Goal: Information Seeking & Learning: Stay updated

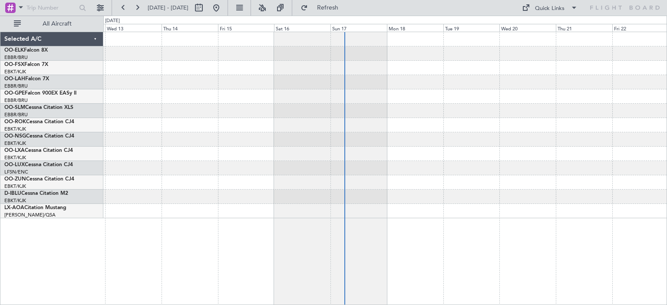
click at [310, 146] on div at bounding box center [384, 125] width 563 height 186
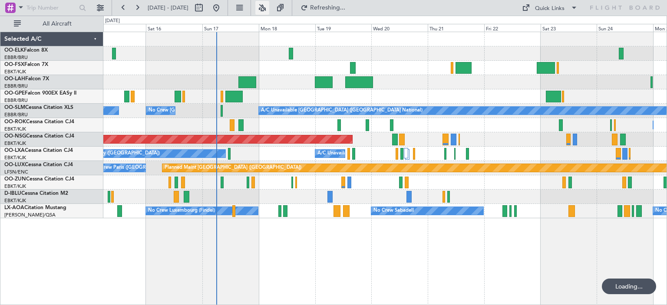
click at [269, 7] on button at bounding box center [262, 8] width 14 height 14
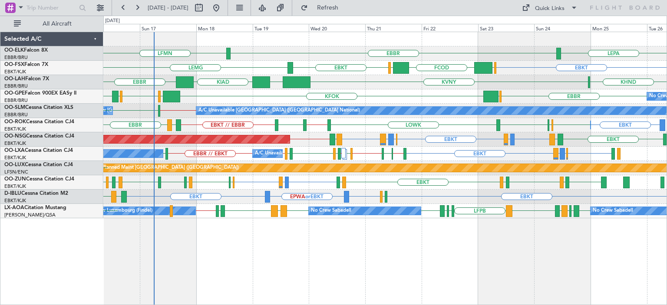
click at [421, 142] on div "LEPA [GEOGRAPHIC_DATA] LFMN [GEOGRAPHIC_DATA] EBKT [GEOGRAPHIC_DATA] EGGW FCOD …" at bounding box center [384, 125] width 563 height 186
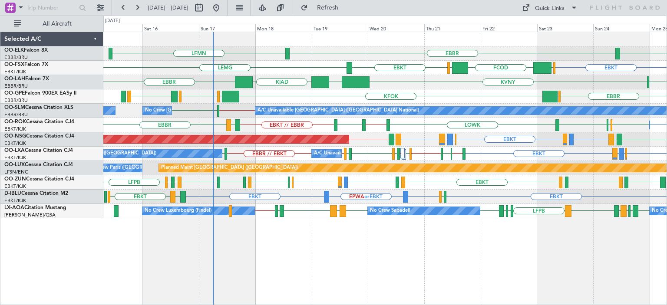
click at [365, 145] on div "Planned Maint [GEOGRAPHIC_DATA] ([GEOGRAPHIC_DATA]) EBLG or EBKT LIRA or EBKT E…" at bounding box center [384, 139] width 563 height 14
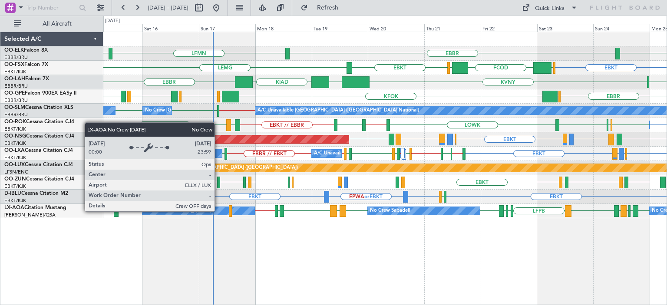
click at [219, 211] on div "No Crew Luxembourg (Findel)" at bounding box center [198, 211] width 112 height 8
click at [218, 211] on div "No Crew Luxembourg (Findel)" at bounding box center [198, 211] width 112 height 8
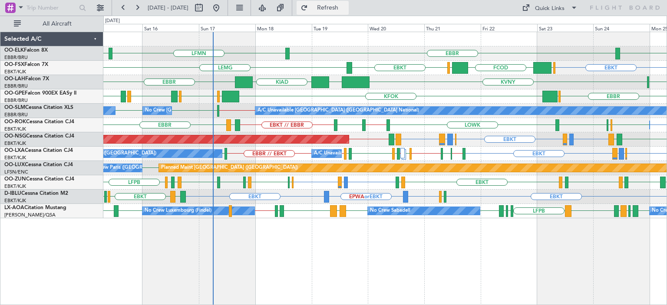
click at [334, 12] on button "Refresh" at bounding box center [323, 8] width 52 height 14
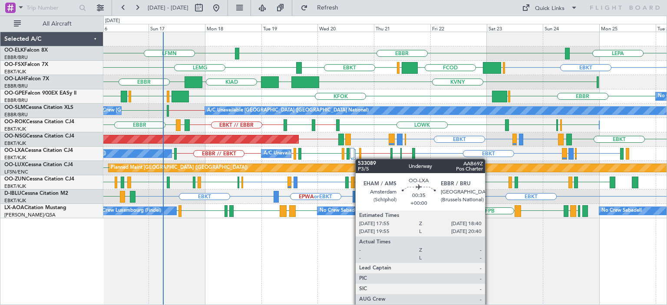
click at [360, 159] on div "EBBR or EBKT EBLG or EBKT LIRA or EBKT EBKT EDWO // EDDM EDVK EBBR // EBKT [GEO…" at bounding box center [384, 154] width 563 height 14
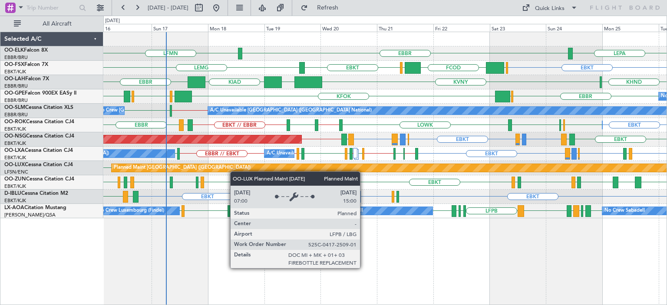
click at [210, 172] on div "Planned Maint [GEOGRAPHIC_DATA] ([GEOGRAPHIC_DATA])" at bounding box center [571, 168] width 921 height 9
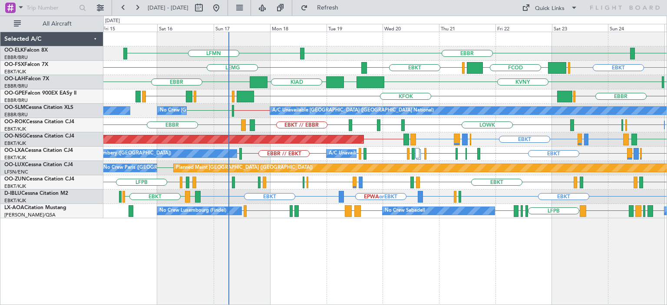
click at [276, 181] on div "EBBR LFMN LEPA EBKT EGGW FCOD [GEOGRAPHIC_DATA] EBKT [GEOGRAPHIC_DATA] KVNY [GE…" at bounding box center [384, 125] width 563 height 186
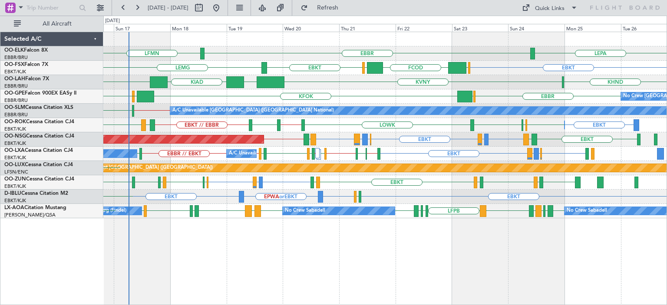
click at [404, 172] on div "Planned Maint [GEOGRAPHIC_DATA] ([GEOGRAPHIC_DATA]) No Crew [GEOGRAPHIC_DATA] (…" at bounding box center [384, 168] width 563 height 14
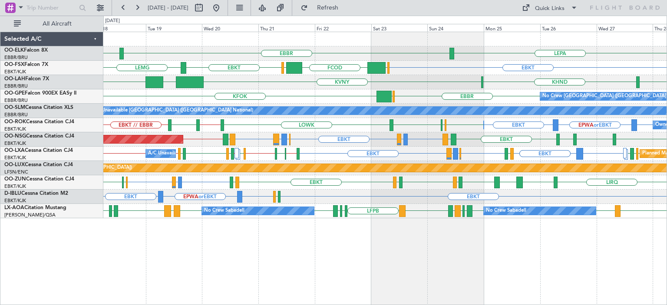
click at [410, 196] on div "LEPA [GEOGRAPHIC_DATA] LFMN EBKT EGGW FCOD [GEOGRAPHIC_DATA] EBKT [GEOGRAPHIC_D…" at bounding box center [384, 125] width 563 height 186
